Goal: Use online tool/utility: Utilize a website feature to perform a specific function

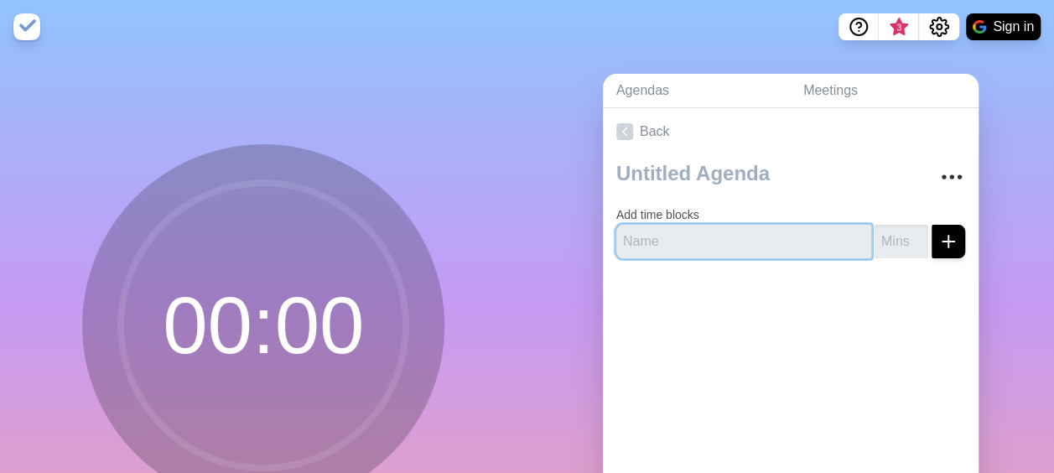
click at [705, 248] on input "text" at bounding box center [743, 242] width 255 height 34
type input "Welcome"
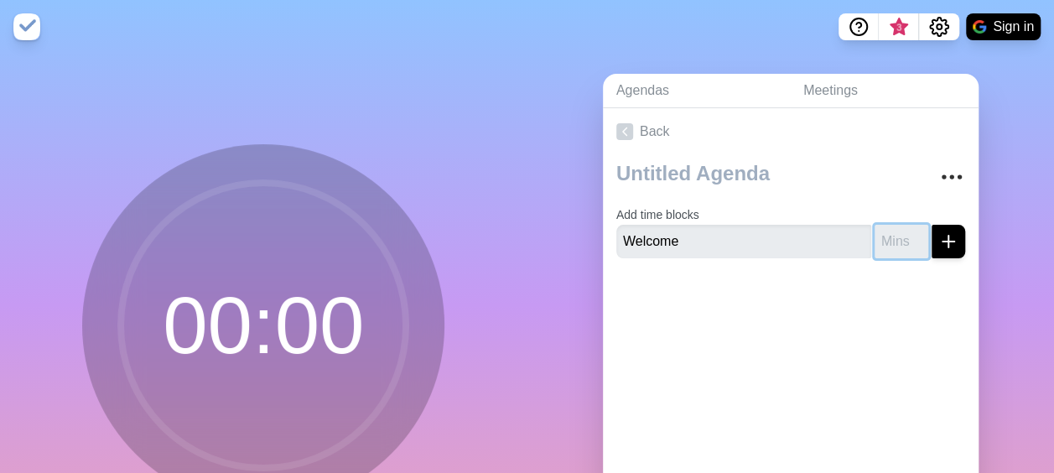
click at [883, 233] on input "number" at bounding box center [901, 242] width 54 height 34
type input "5"
click at [938, 246] on icon "submit" at bounding box center [948, 241] width 20 height 20
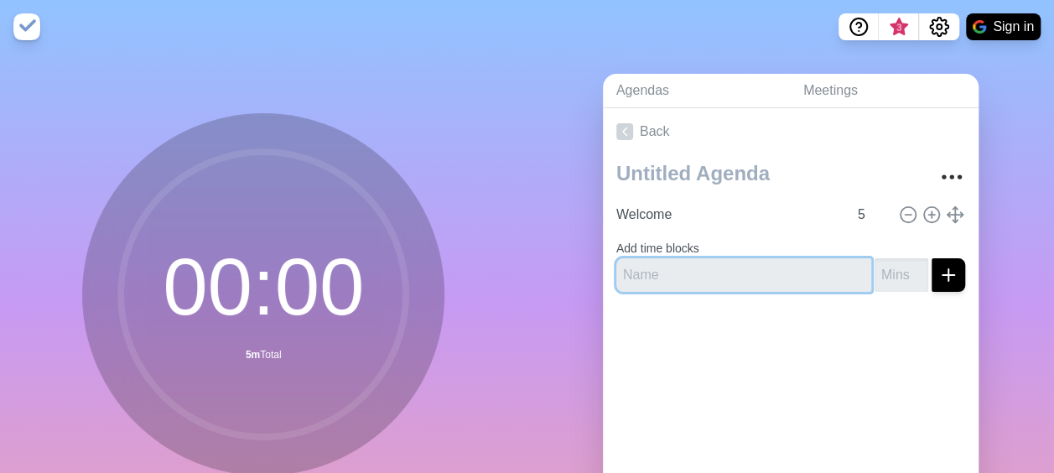
click at [674, 272] on input "text" at bounding box center [743, 275] width 255 height 34
type input "Team Check In"
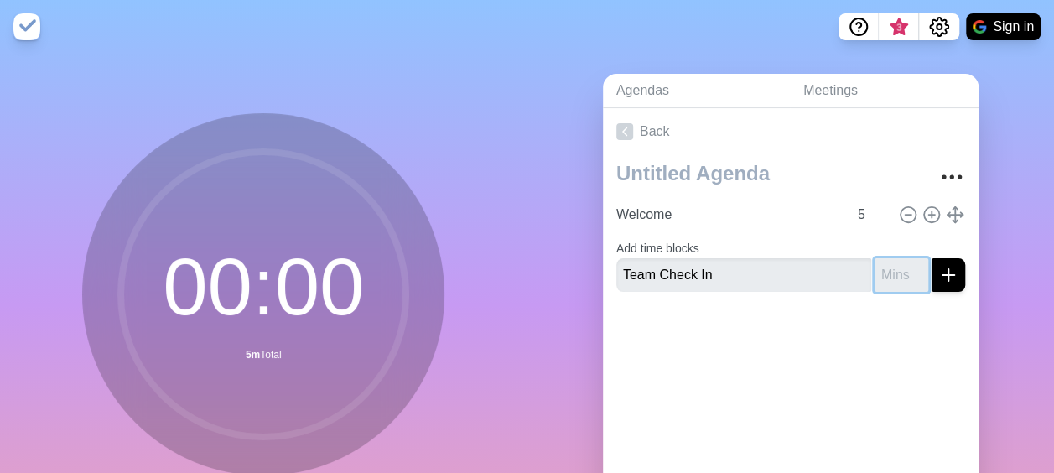
click at [877, 272] on input "number" at bounding box center [901, 275] width 54 height 34
type input "10"
click at [938, 275] on icon "submit" at bounding box center [948, 275] width 20 height 20
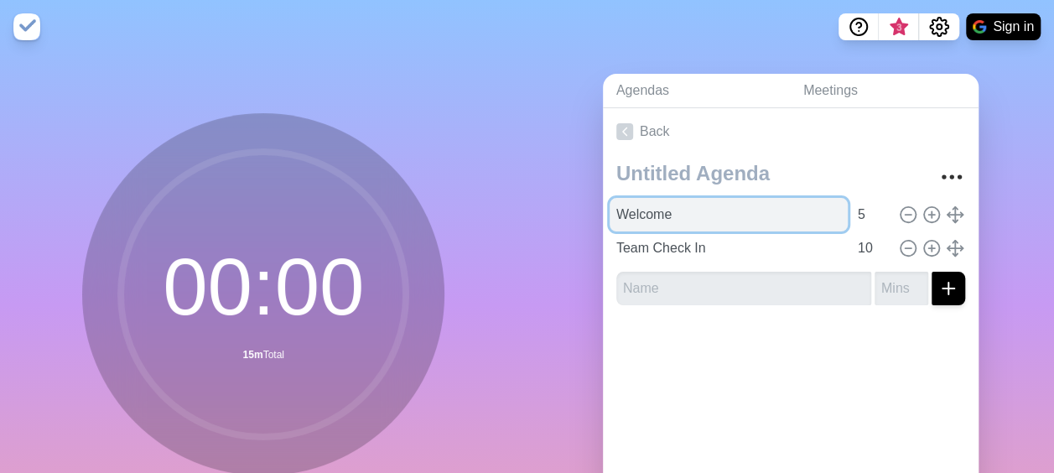
click at [660, 217] on input "Welcome" at bounding box center [728, 215] width 238 height 34
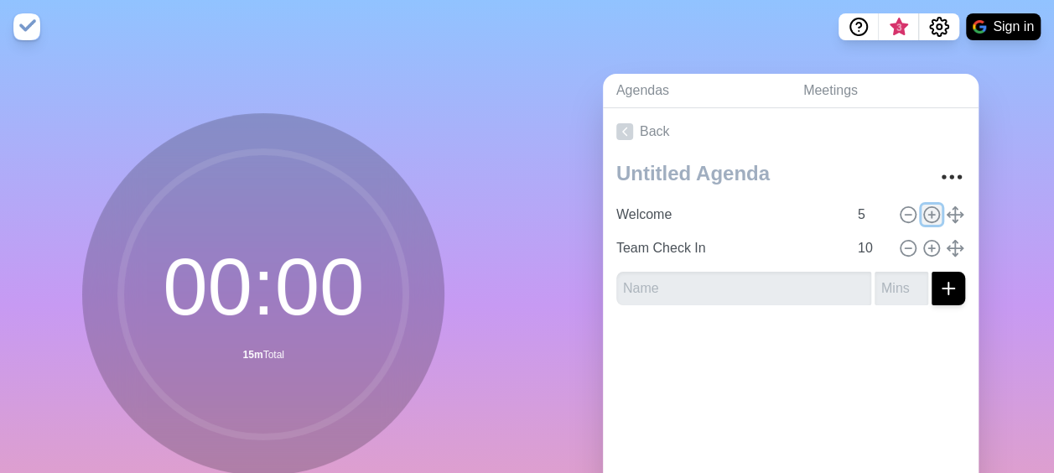
click at [922, 211] on icon at bounding box center [931, 214] width 18 height 18
type input "Welcome"
type input "5"
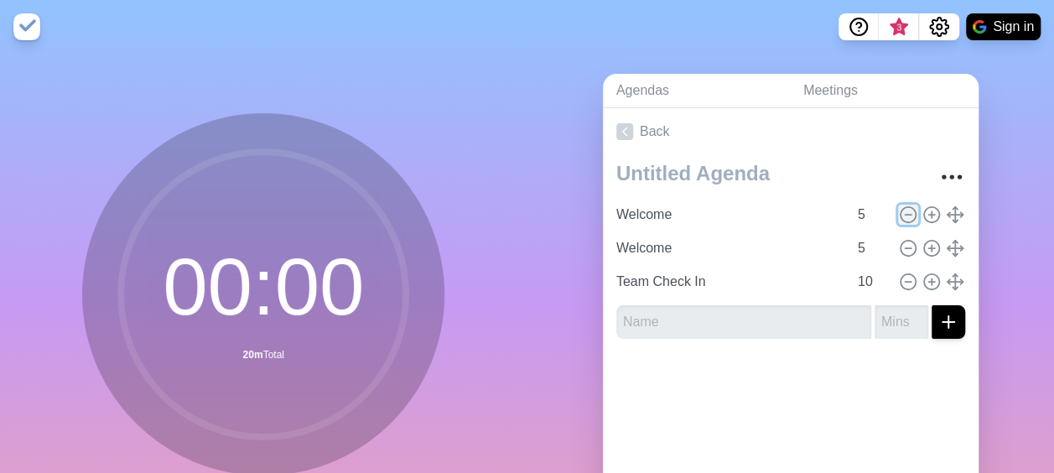
click at [899, 214] on icon at bounding box center [908, 214] width 18 height 18
type input "Team Check In"
type input "10"
